Goal: Task Accomplishment & Management: Manage account settings

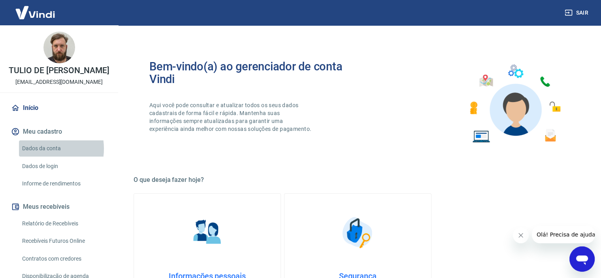
click at [42, 157] on link "Dados da conta" at bounding box center [64, 148] width 90 height 16
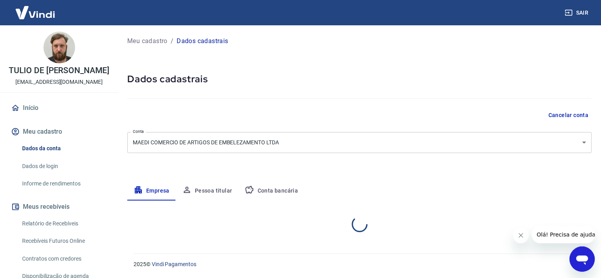
select select "SC"
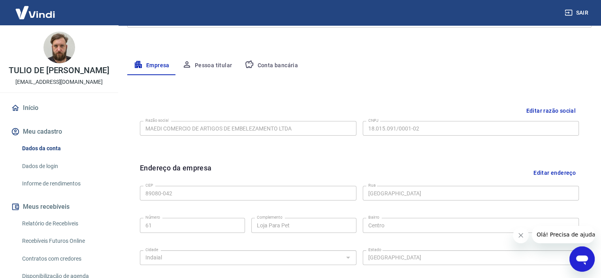
scroll to position [158, 0]
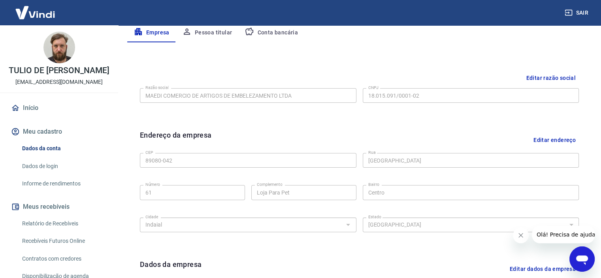
click at [57, 117] on link "Início" at bounding box center [58, 107] width 99 height 17
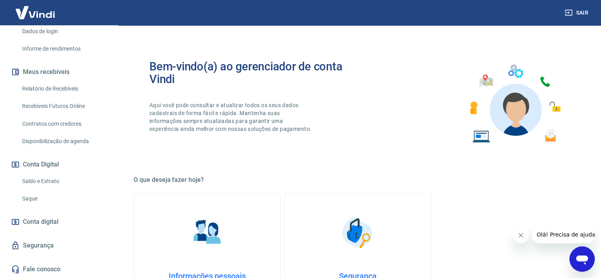
scroll to position [142, 0]
click at [22, 197] on link "Saque" at bounding box center [64, 198] width 90 height 16
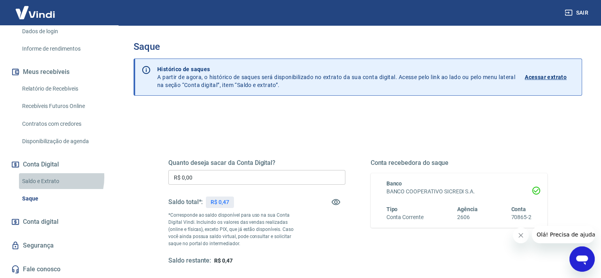
click at [48, 177] on link "Saldo e Extrato" at bounding box center [64, 181] width 90 height 16
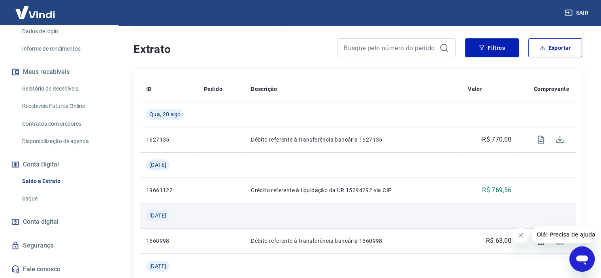
scroll to position [198, 0]
